Goal: Task Accomplishment & Management: Use online tool/utility

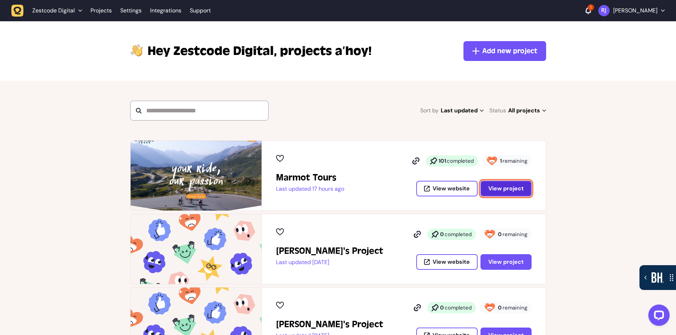
click at [510, 192] on span "View project" at bounding box center [505, 189] width 35 height 6
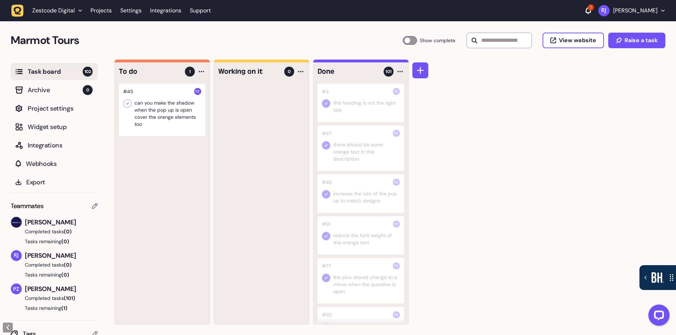
click at [159, 120] on div at bounding box center [162, 110] width 87 height 53
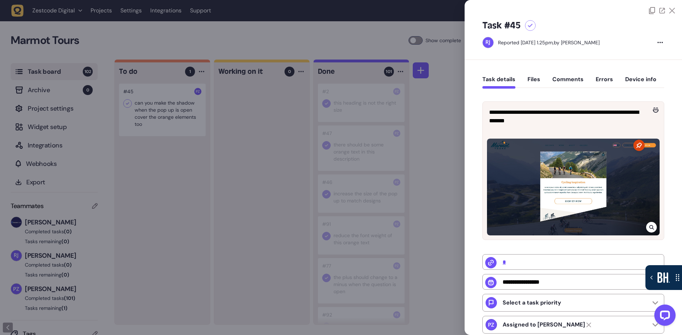
click at [461, 103] on div at bounding box center [341, 167] width 682 height 335
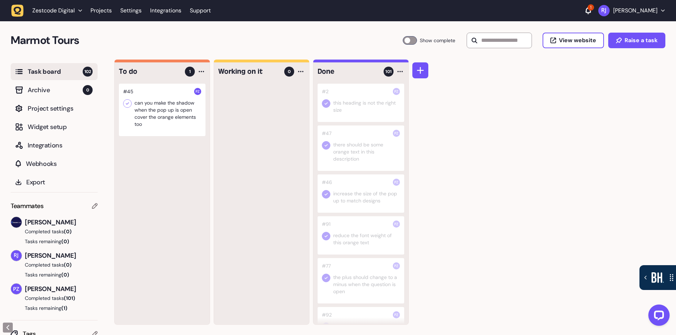
click at [591, 10] on div "1" at bounding box center [591, 7] width 6 height 6
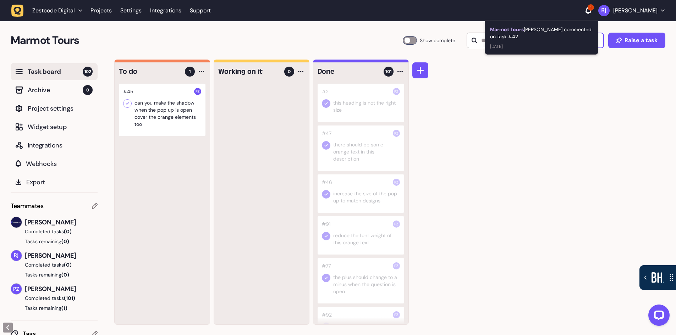
click at [573, 32] on div "Marmot Tours Paris Zisis commented on task #42" at bounding box center [541, 33] width 103 height 14
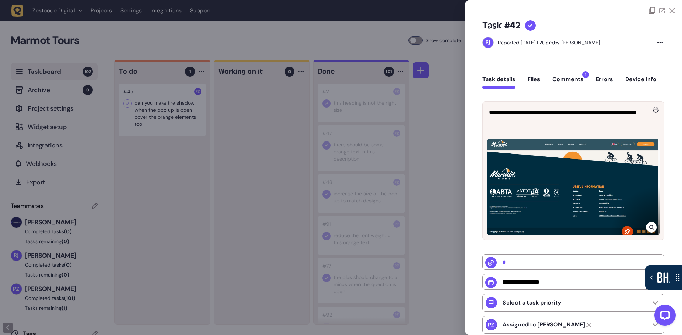
click at [570, 81] on button "Comments 1" at bounding box center [567, 82] width 31 height 13
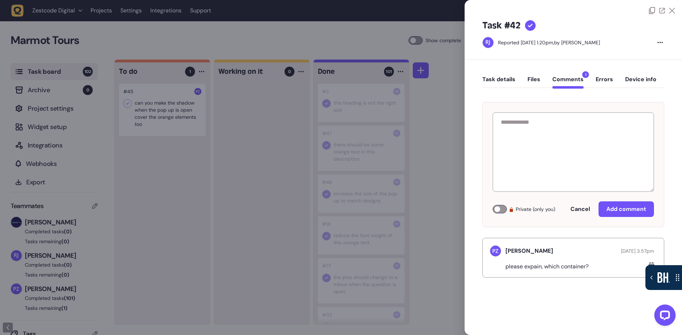
click at [430, 238] on div at bounding box center [341, 167] width 682 height 335
click at [430, 238] on div "To do 1 #45 can you make the shadow when the pop up is open cover the orange el…" at bounding box center [397, 198] width 567 height 276
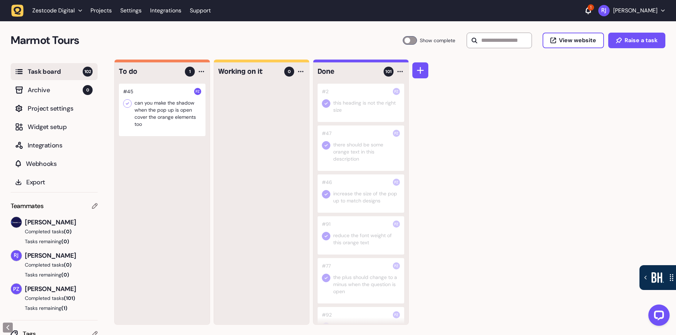
click at [332, 111] on div at bounding box center [361, 103] width 87 height 38
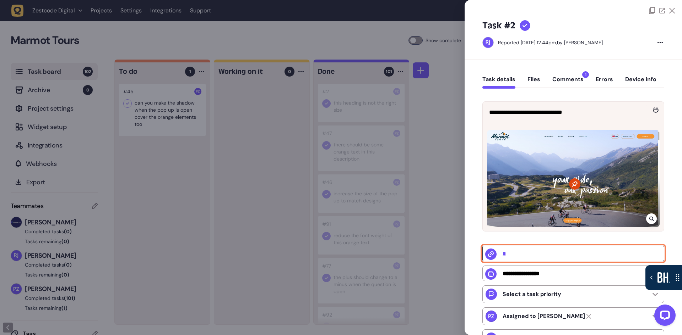
click at [503, 255] on input "*" at bounding box center [573, 254] width 182 height 16
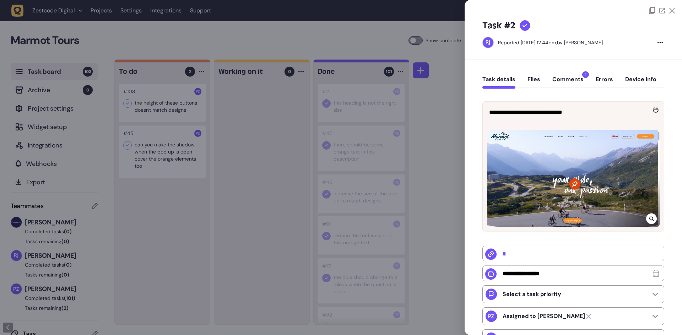
click at [673, 11] on div at bounding box center [572, 7] width 217 height 14
click at [672, 11] on icon at bounding box center [672, 11] width 6 height 6
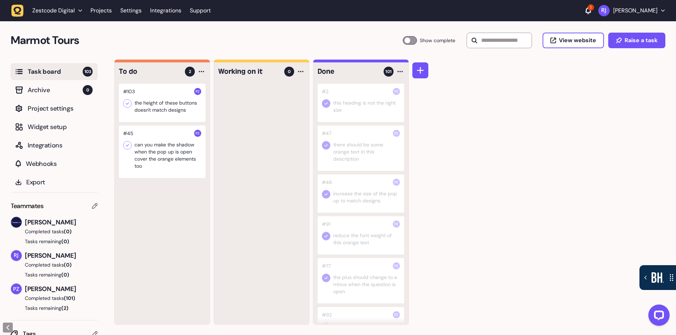
click at [591, 12] on icon at bounding box center [588, 10] width 5 height 6
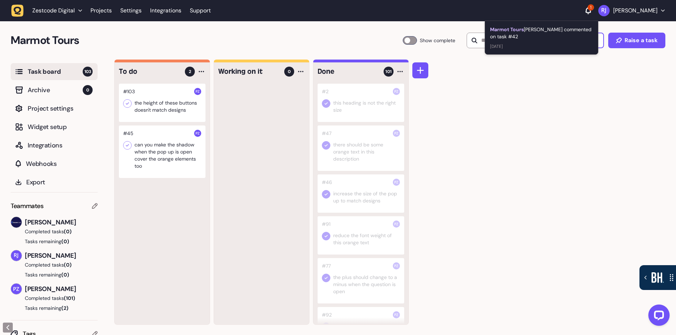
click at [439, 136] on div "To do 2 #103 the height of these buttons doesn't match designs #45 can you make…" at bounding box center [395, 198] width 562 height 276
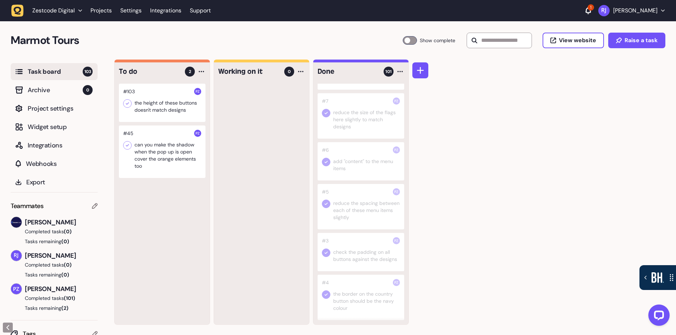
scroll to position [0, 0]
click at [502, 38] on input "text" at bounding box center [499, 40] width 65 height 16
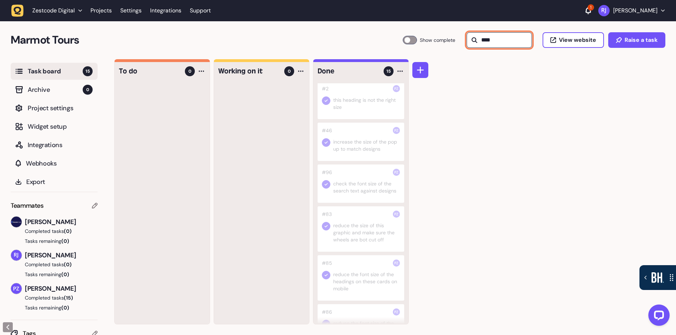
scroll to position [0, 0]
type input "****"
click at [380, 110] on div at bounding box center [361, 102] width 87 height 38
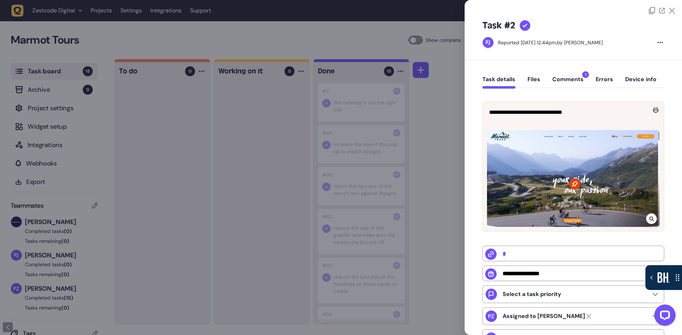
click at [572, 78] on button "Comments 1" at bounding box center [567, 82] width 31 height 13
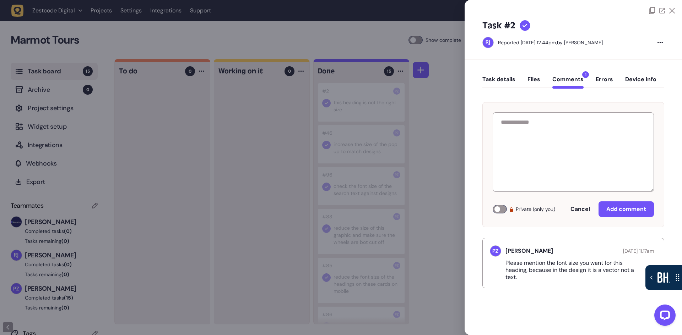
click at [437, 209] on div at bounding box center [341, 167] width 682 height 335
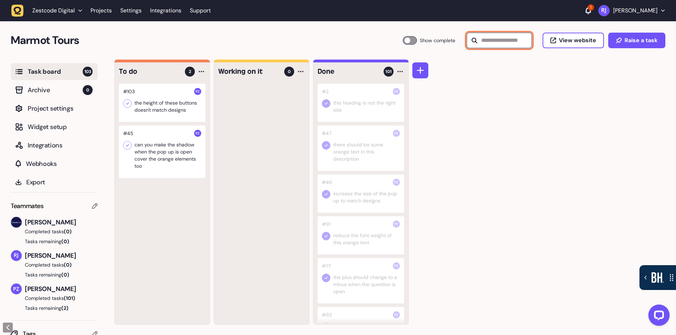
click at [489, 43] on input "text" at bounding box center [499, 41] width 65 height 16
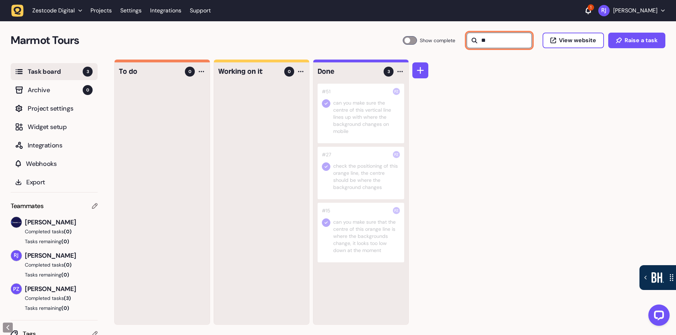
type input "*"
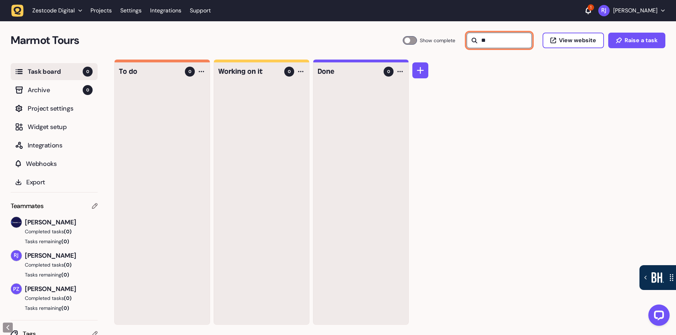
type input "*"
